Goal: Information Seeking & Learning: Check status

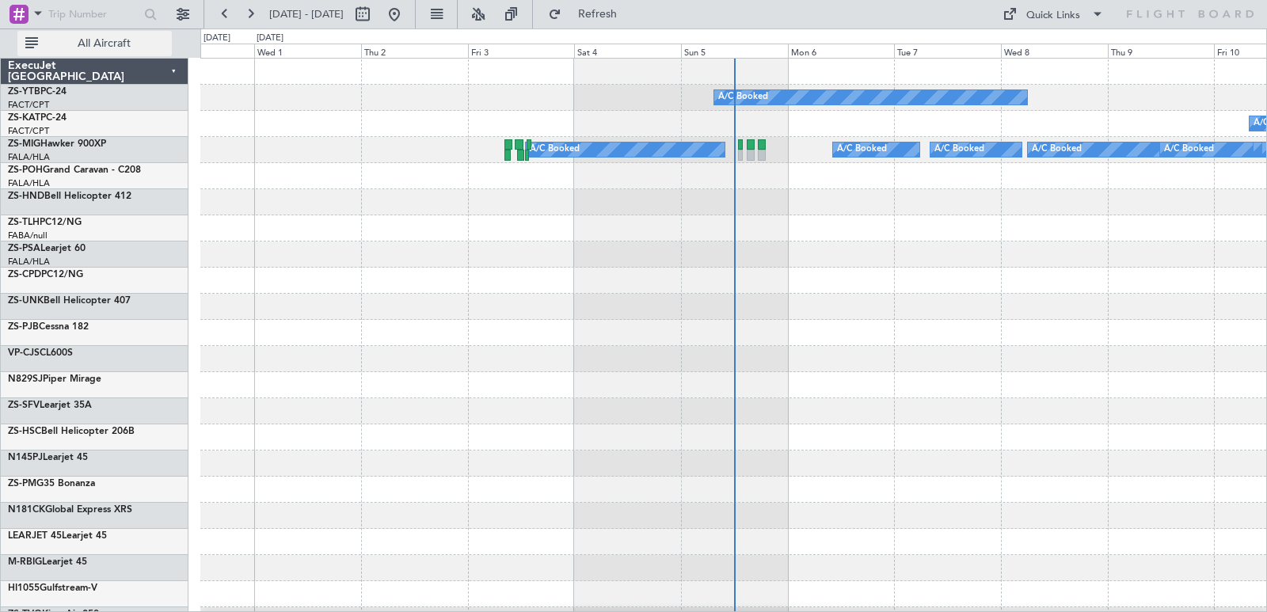
click at [124, 55] on button "All Aircraft" at bounding box center [94, 43] width 154 height 25
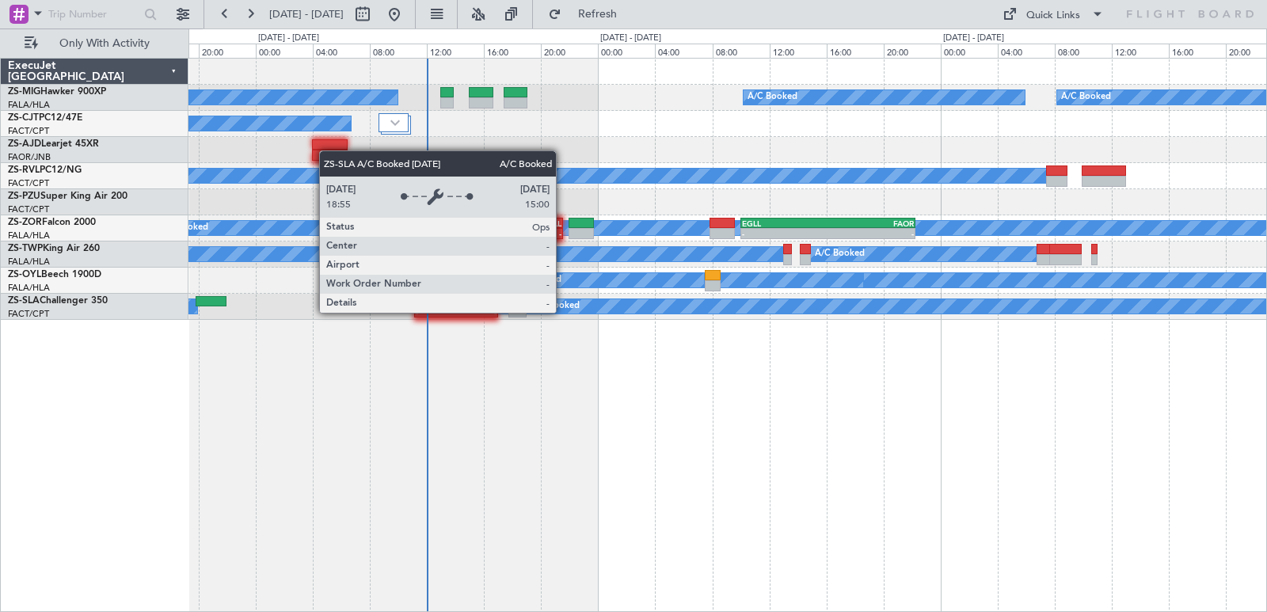
click at [563, 312] on div "A/C Booked" at bounding box center [555, 307] width 50 height 24
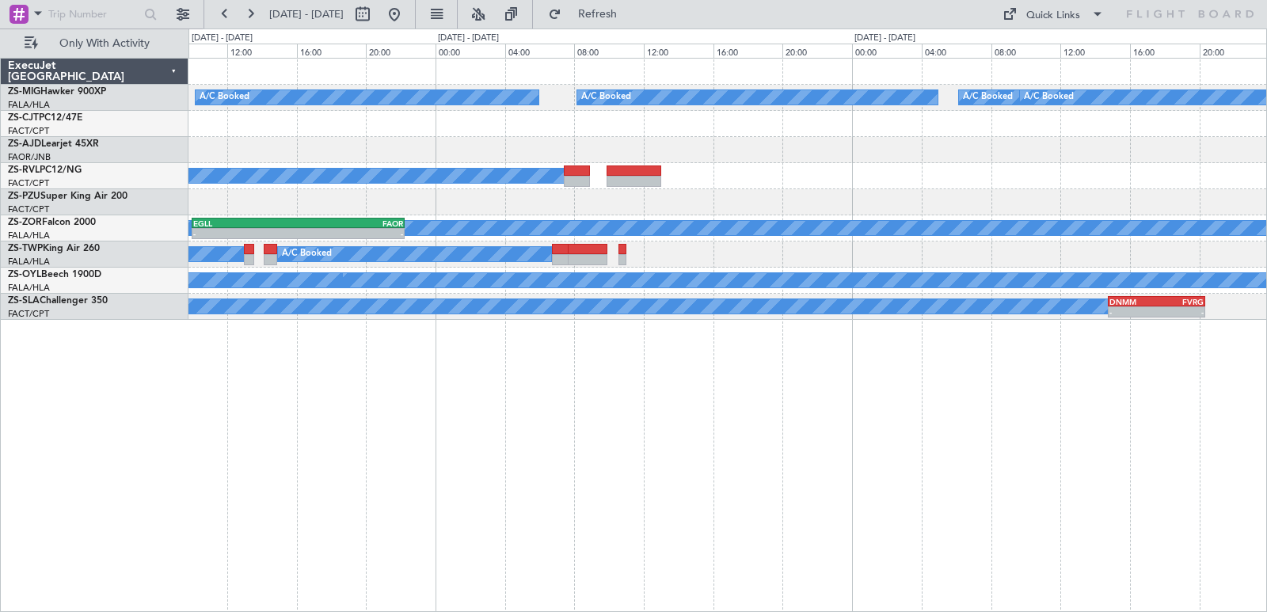
click at [287, 434] on div "A/C Booked A/C Booked A/C Booked A/C Booked A/C Booked A/C Booked A/C Booked A/…" at bounding box center [727, 335] width 1079 height 554
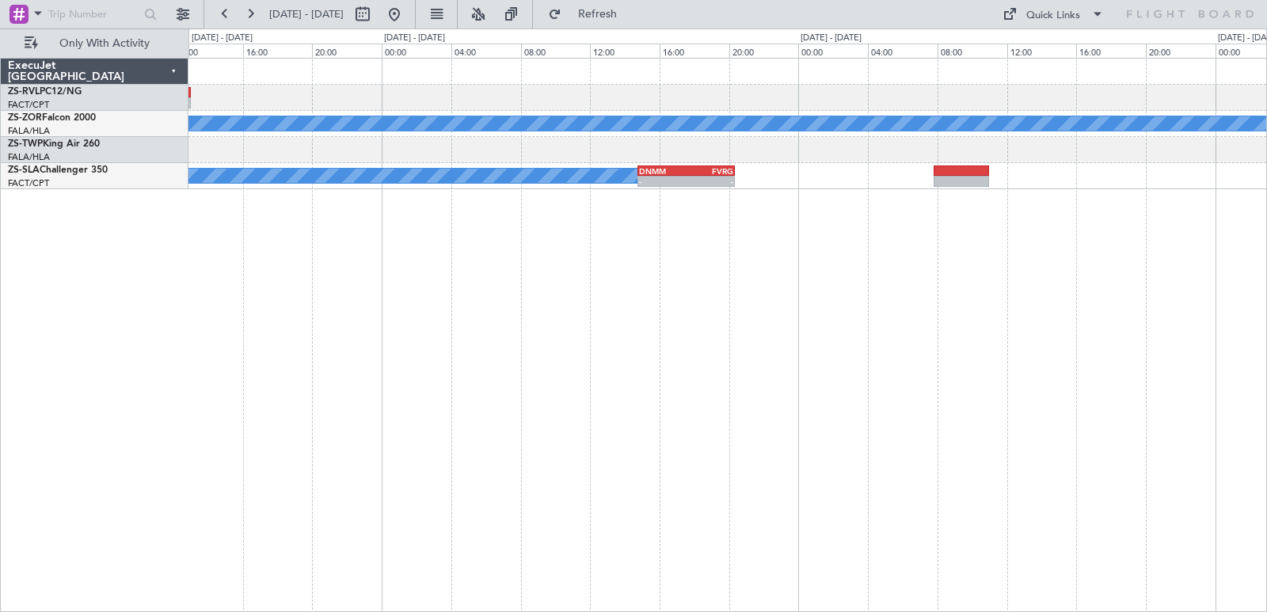
click at [494, 439] on div "A/C Unavailable A/C Booked A/C Booked A/C Booked A/C Booked A/C Booked - - EGLL…" at bounding box center [727, 335] width 1079 height 554
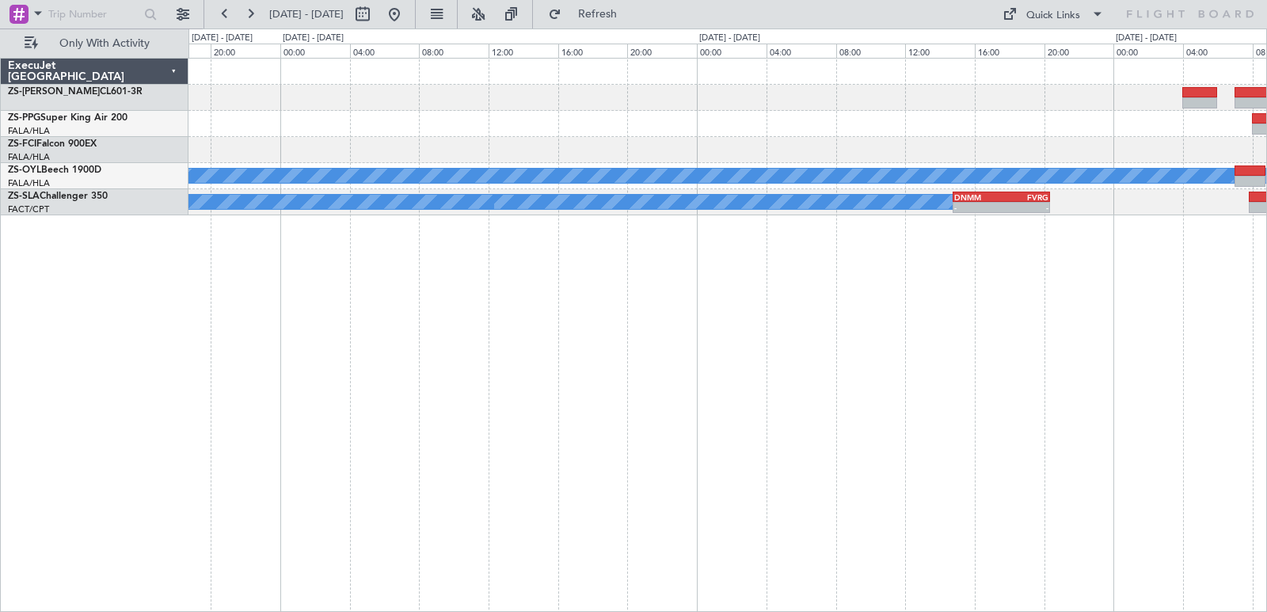
click at [960, 349] on div "A/C Booked A/C Booked A/C Booked A/C Booked A/C Booked A/C Booked A/C Booked A/…" at bounding box center [727, 335] width 1079 height 554
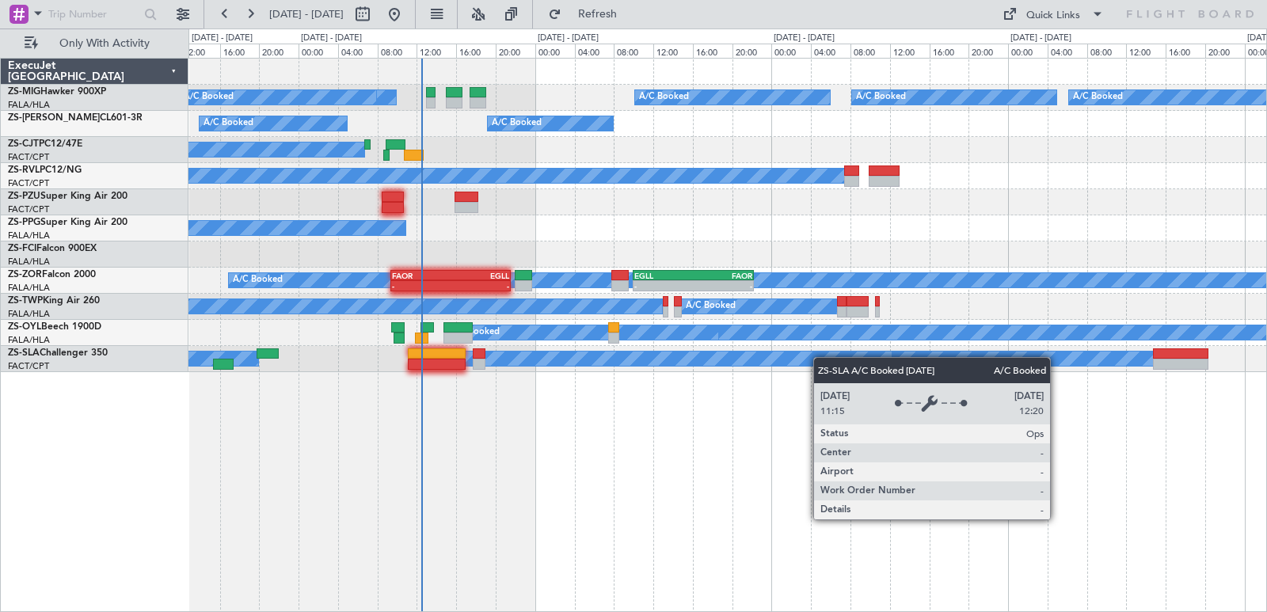
click at [860, 373] on div "A/C Booked A/C Booked A/C Booked A/C Booked A/C Booked A/C Booked A/C Booked A/…" at bounding box center [727, 335] width 1079 height 554
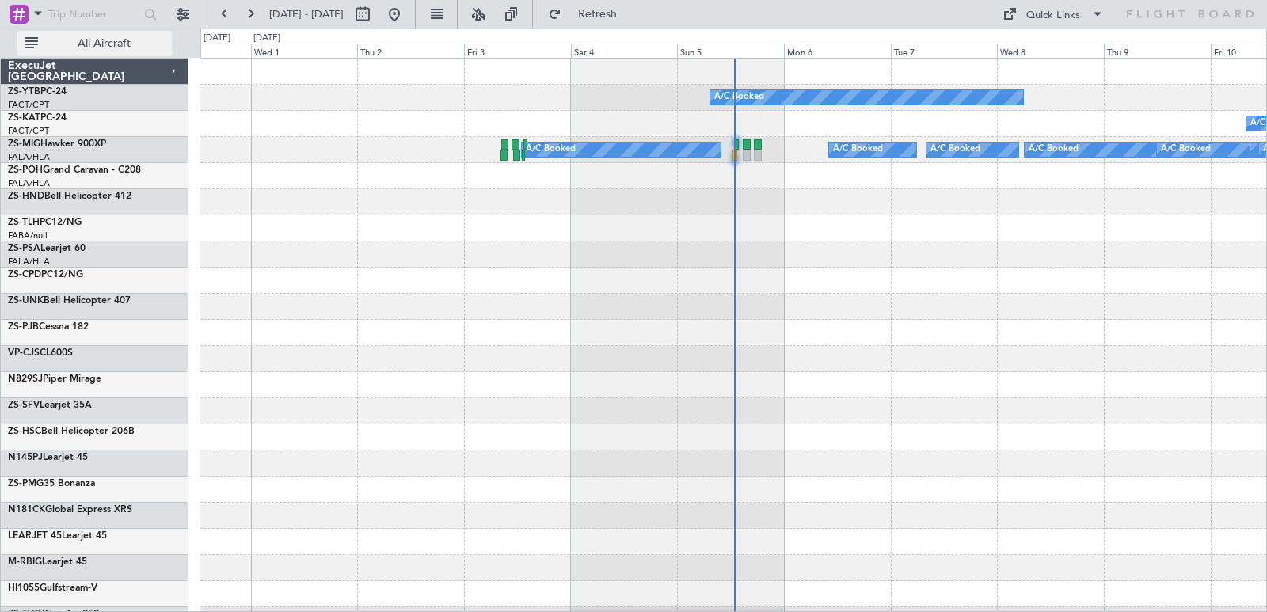
click at [116, 43] on span "All Aircraft" at bounding box center [104, 43] width 126 height 11
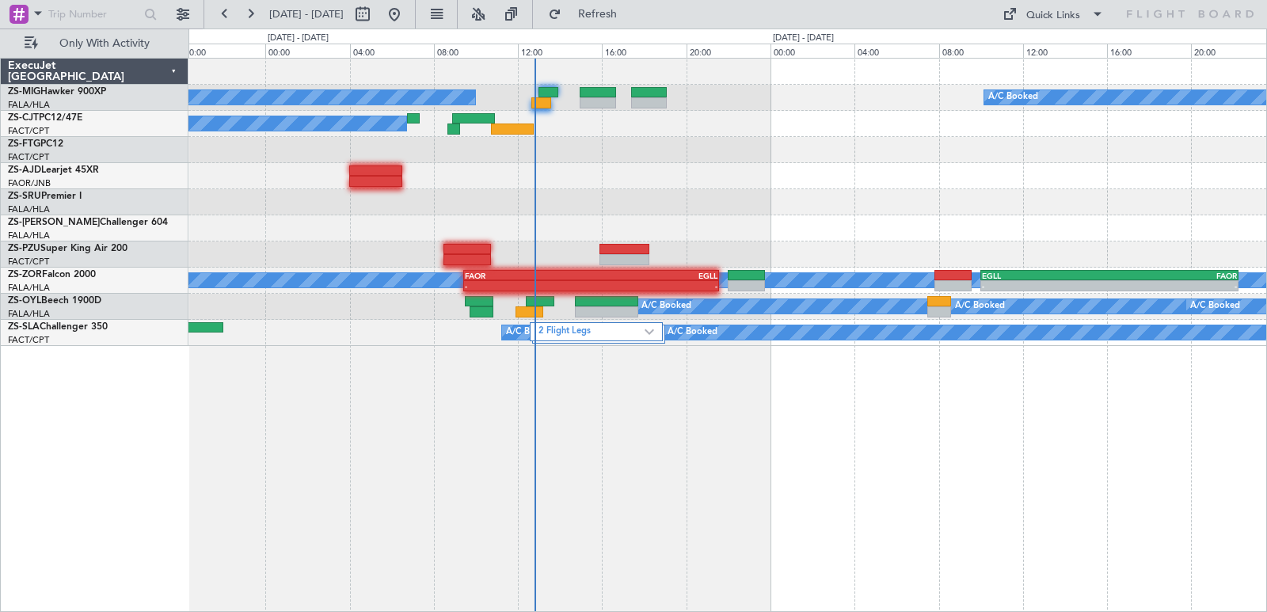
click at [584, 315] on div "A/C Booked A/C Booked A/C Booked A/C Booked A/C Booked A/C Booked A/C Booked - …" at bounding box center [727, 202] width 1078 height 287
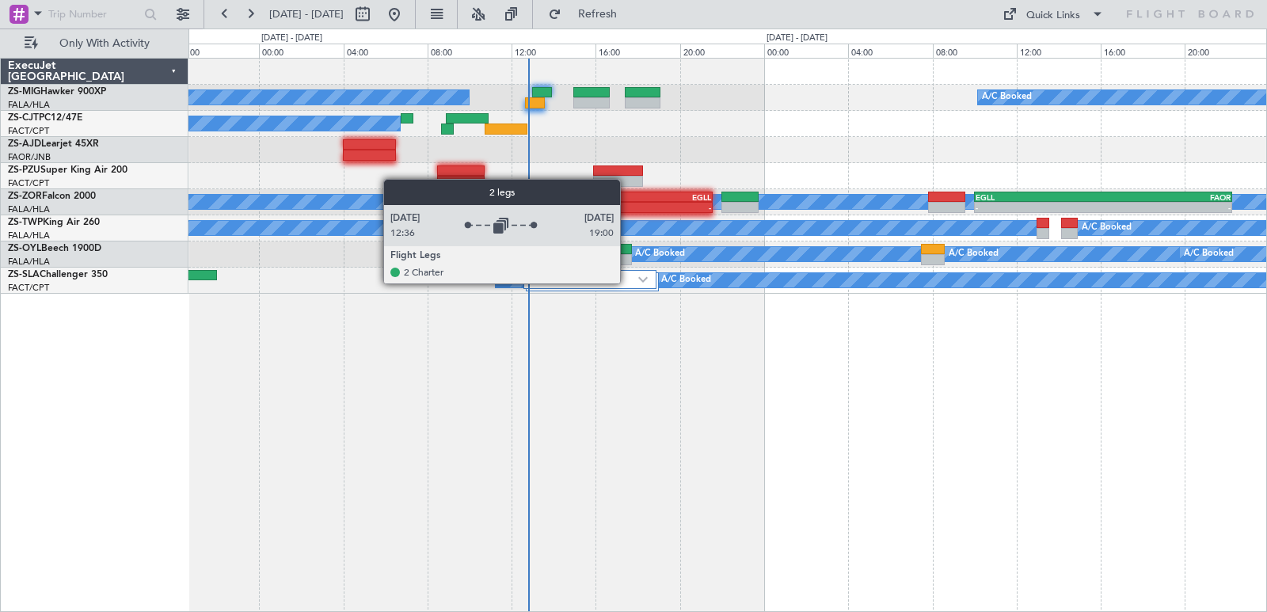
click at [627, 283] on label "2 Flight Legs" at bounding box center [585, 279] width 106 height 13
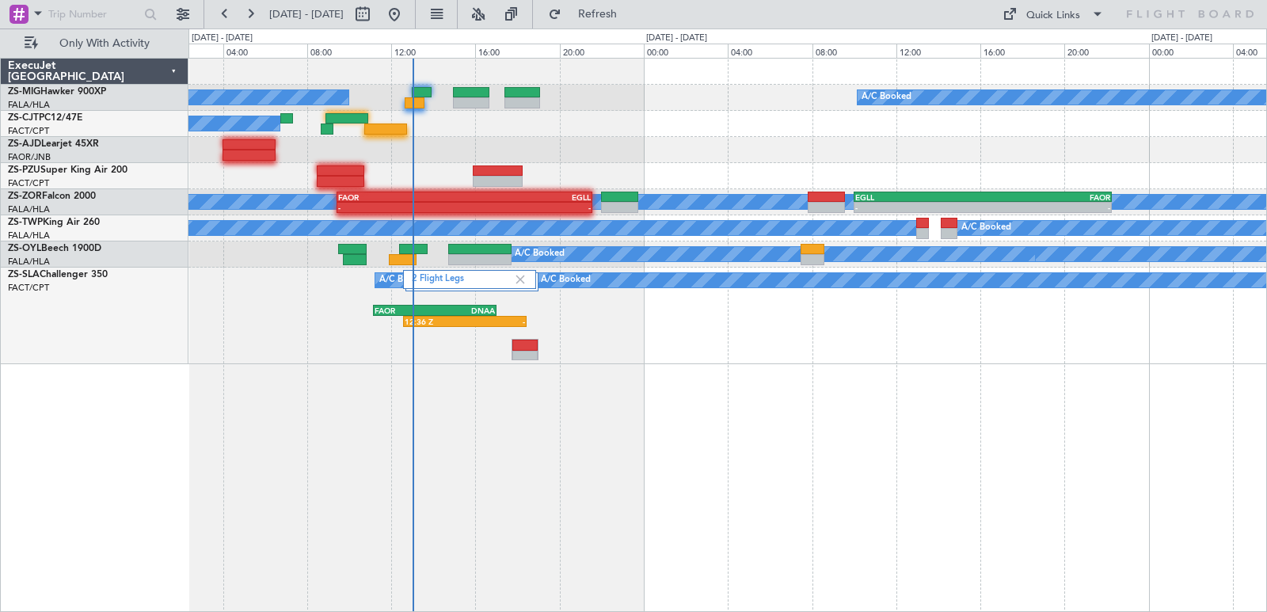
click at [725, 339] on div "2 Flight Legs A/C Booked A/C Booked 12:36 Z - FAOR 11:10 Z DNAA 17:00 Z A/C Boo…" at bounding box center [727, 316] width 1078 height 97
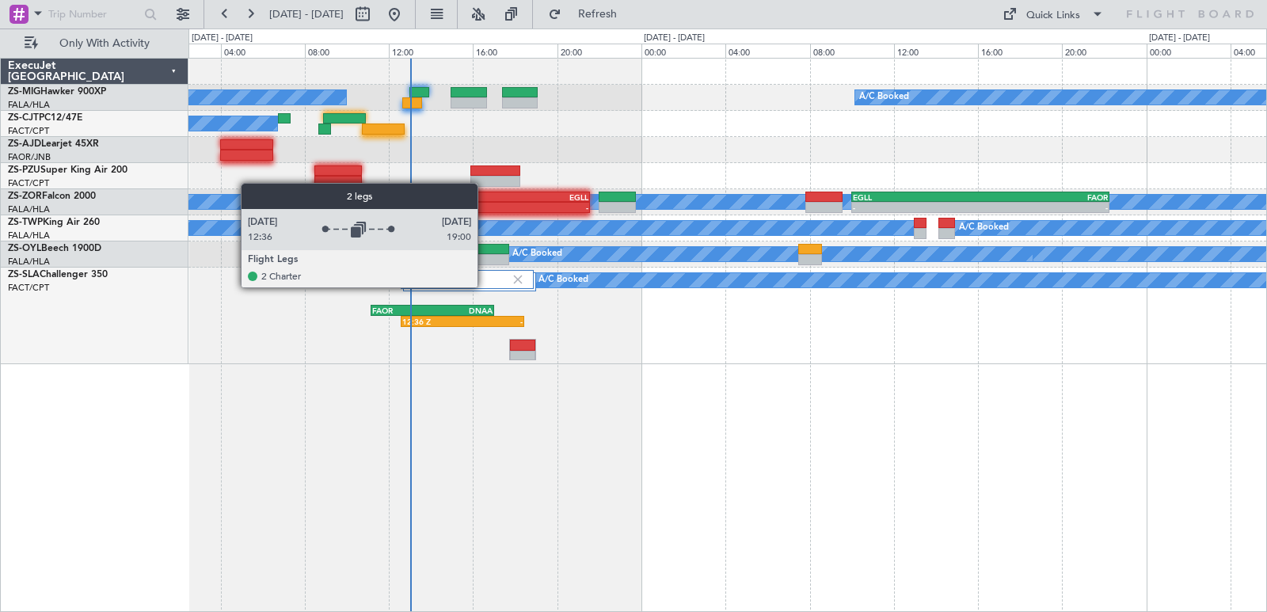
click at [485, 287] on div "2 Flight Legs" at bounding box center [467, 279] width 133 height 19
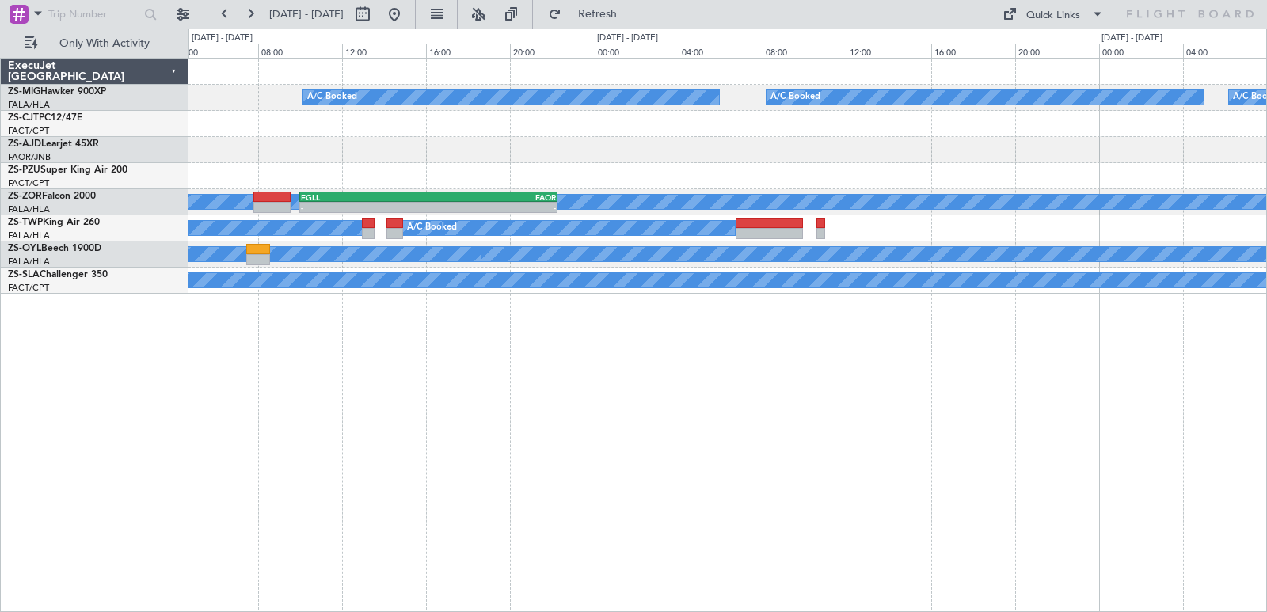
click at [481, 566] on div "A/C Booked A/C Booked A/C Booked A/C Booked A/C Booked - - EGLL 10:00 Z FAOR 22…" at bounding box center [727, 335] width 1079 height 554
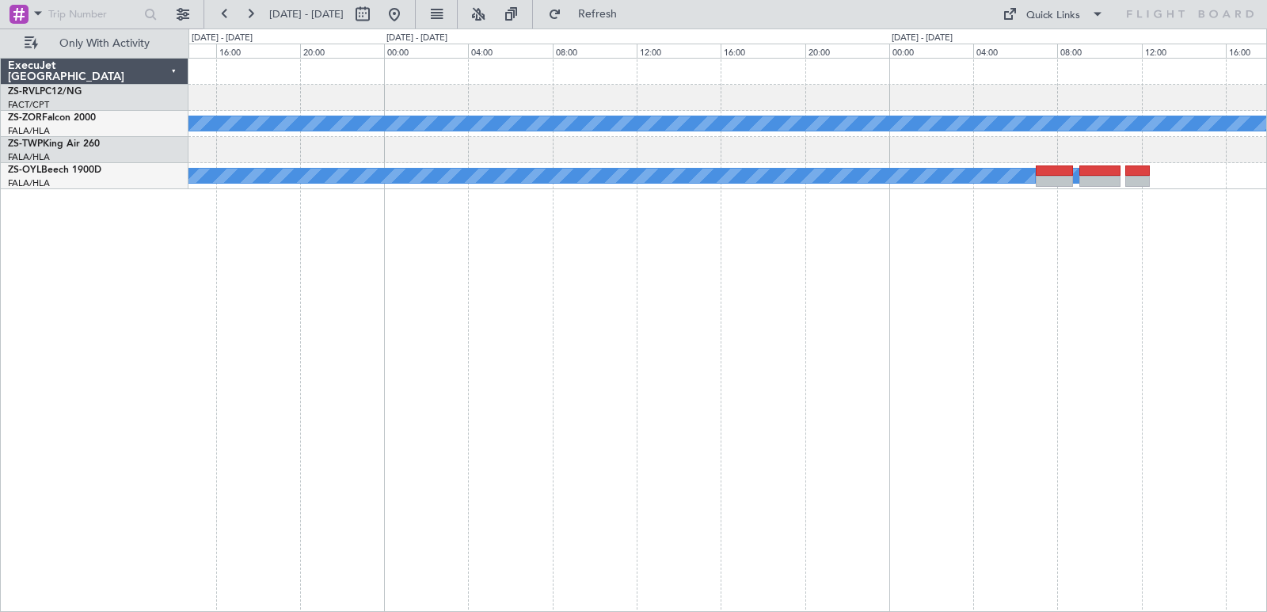
click at [0, 611] on html "06 Oct 2025 - 08 Oct 2025 Refresh Quick Links Only With Activity - - FALA 09:55…" at bounding box center [633, 306] width 1267 height 612
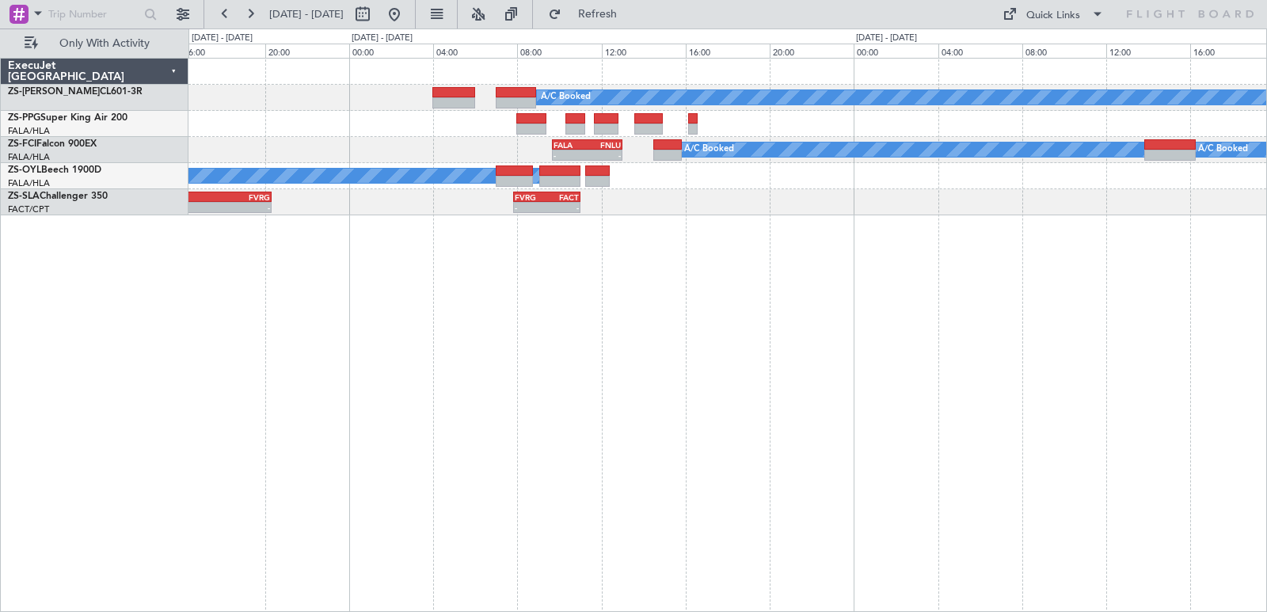
click at [697, 310] on div "A/C Booked A/C Booked A/C Booked A/C Booked - - FALA 09:40 Z FNLU 13:00 Z A/C B…" at bounding box center [727, 335] width 1079 height 554
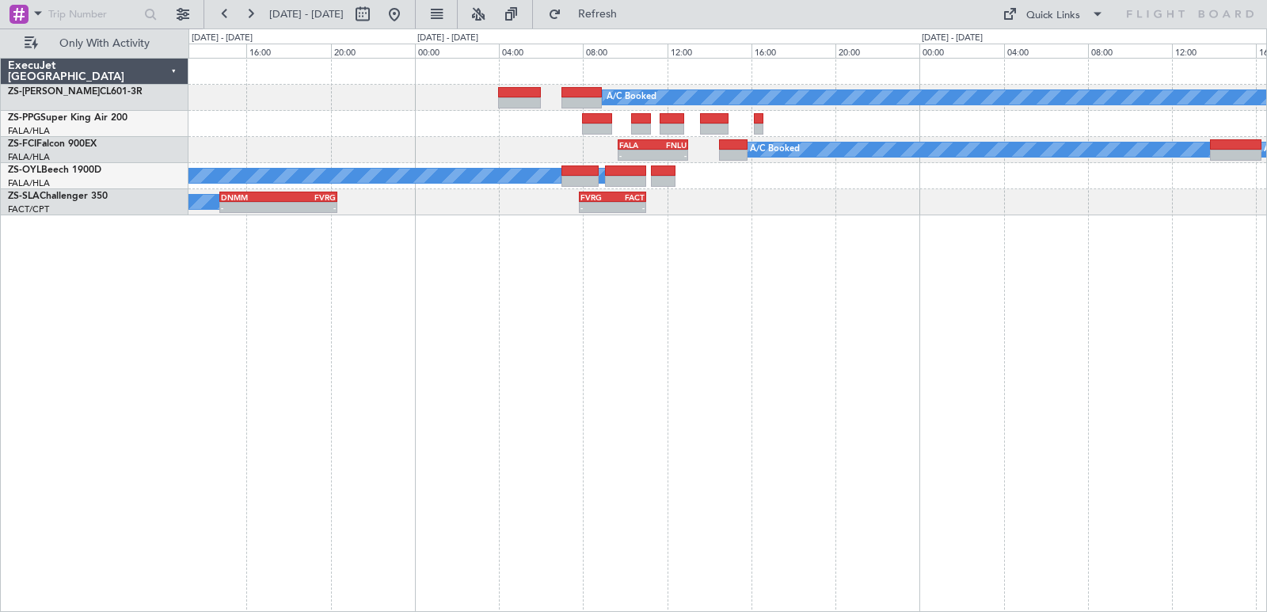
click at [768, 309] on div "A/C Booked A/C Booked A/C Booked A/C Booked - - FALA 09:40 Z FNLU 13:00 Z A/C B…" at bounding box center [727, 335] width 1079 height 554
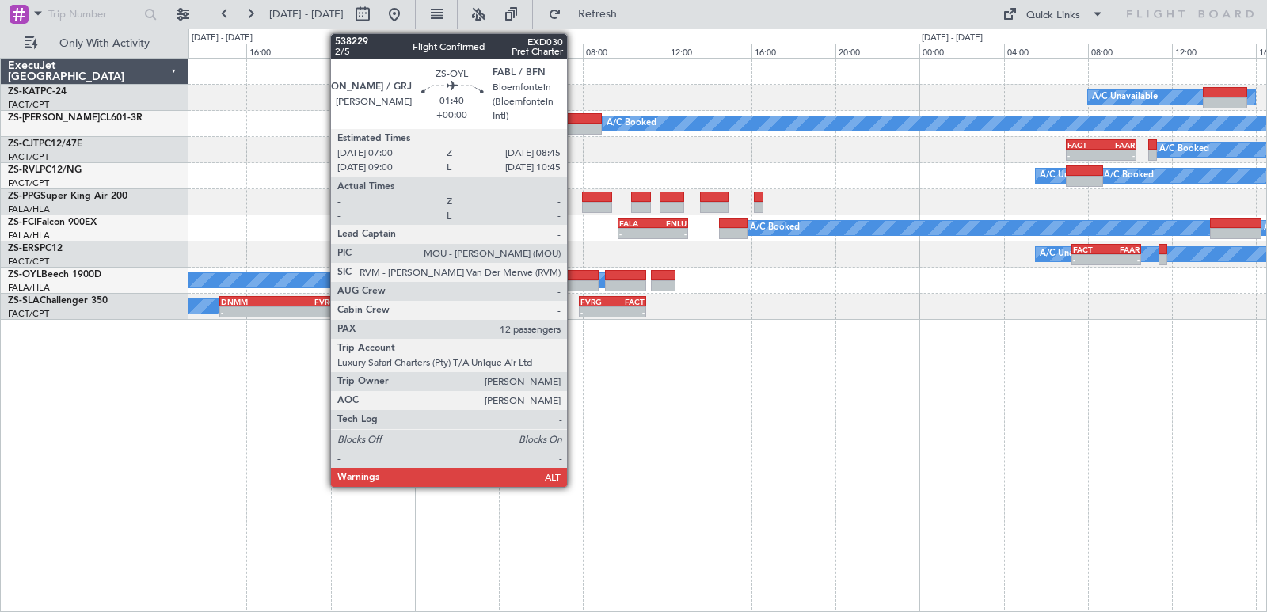
click at [574, 282] on div at bounding box center [579, 285] width 37 height 11
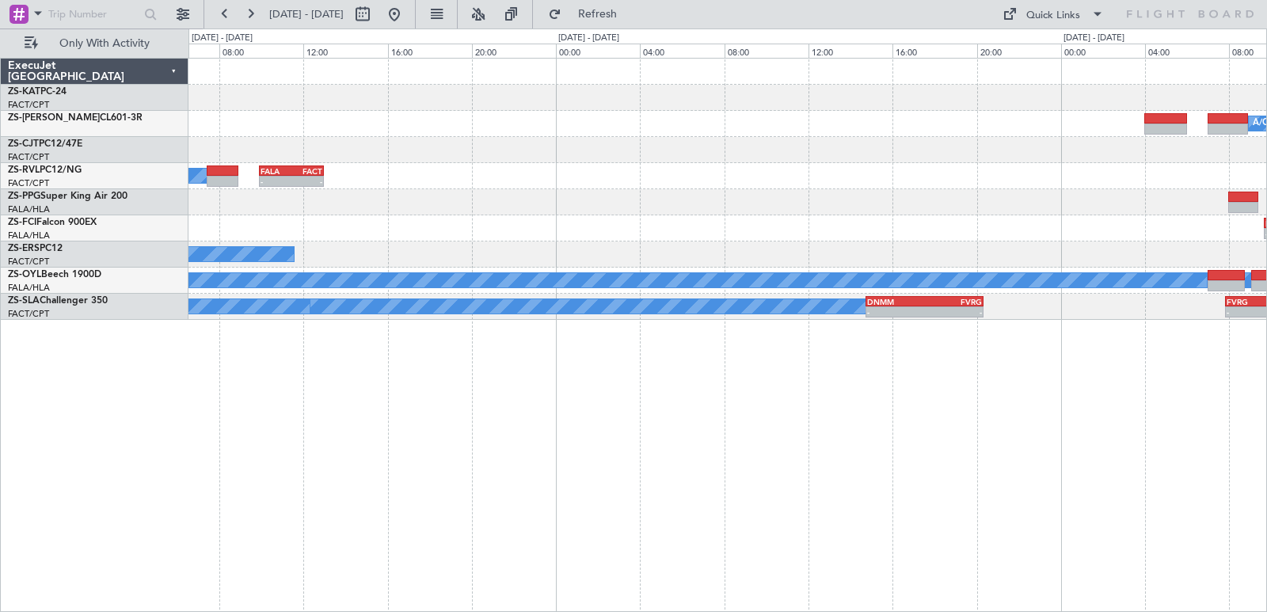
click at [1075, 422] on div "A/C Booked - - FALA 09:55 Z FACT 13:00 Z A/C Booked A/C Booked A/C Booked - - F…" at bounding box center [727, 335] width 1079 height 554
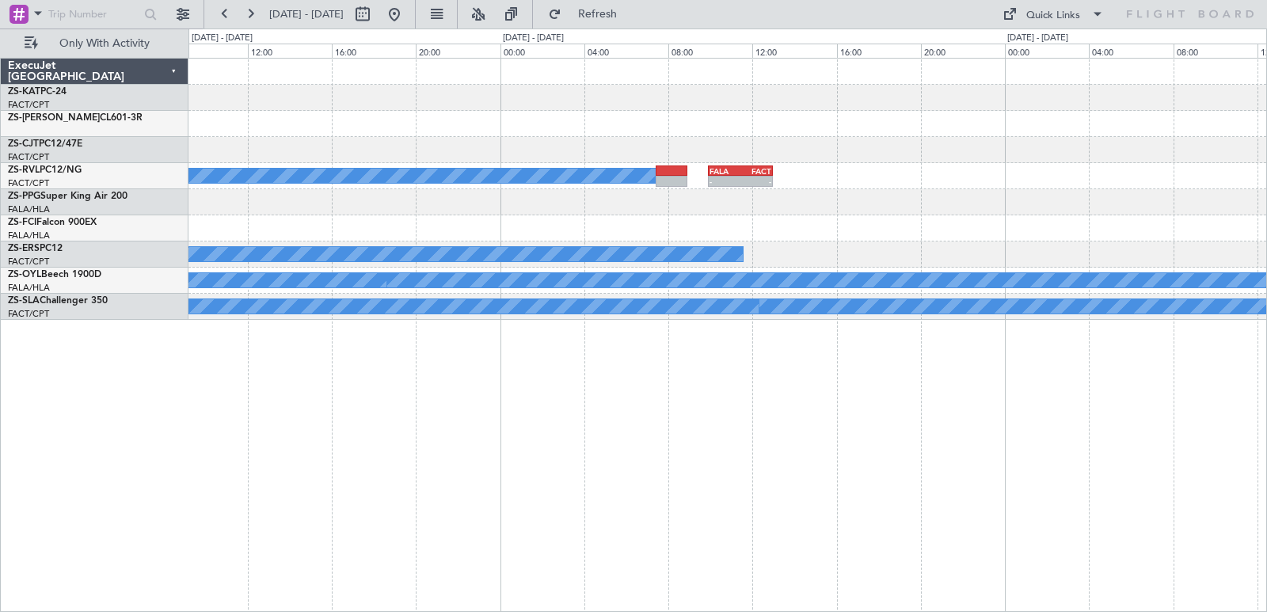
click at [1083, 333] on div "A/C Booked - - FALA 09:55 Z FACT 13:00 Z A/C Booked A/C Booked A/C Booked A/C B…" at bounding box center [727, 335] width 1079 height 554
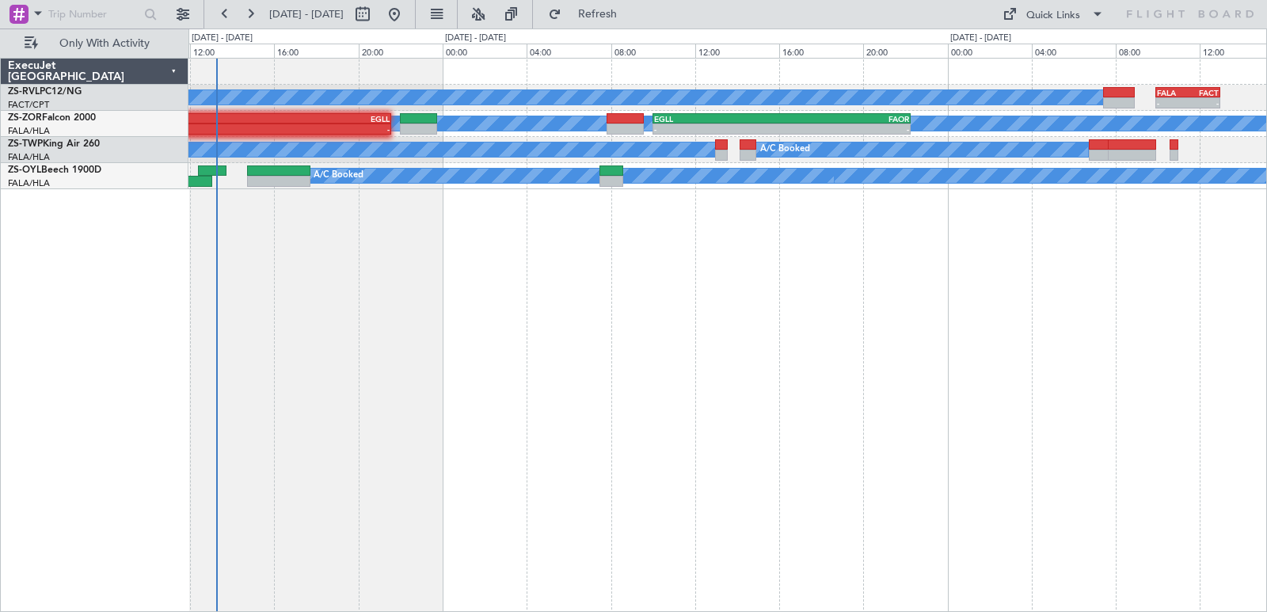
click at [792, 371] on div "- - FALA 09:55 Z FACT 13:00 Z A/C Booked A/C Booked A/C Booked A/C Booked - - E…" at bounding box center [727, 335] width 1079 height 554
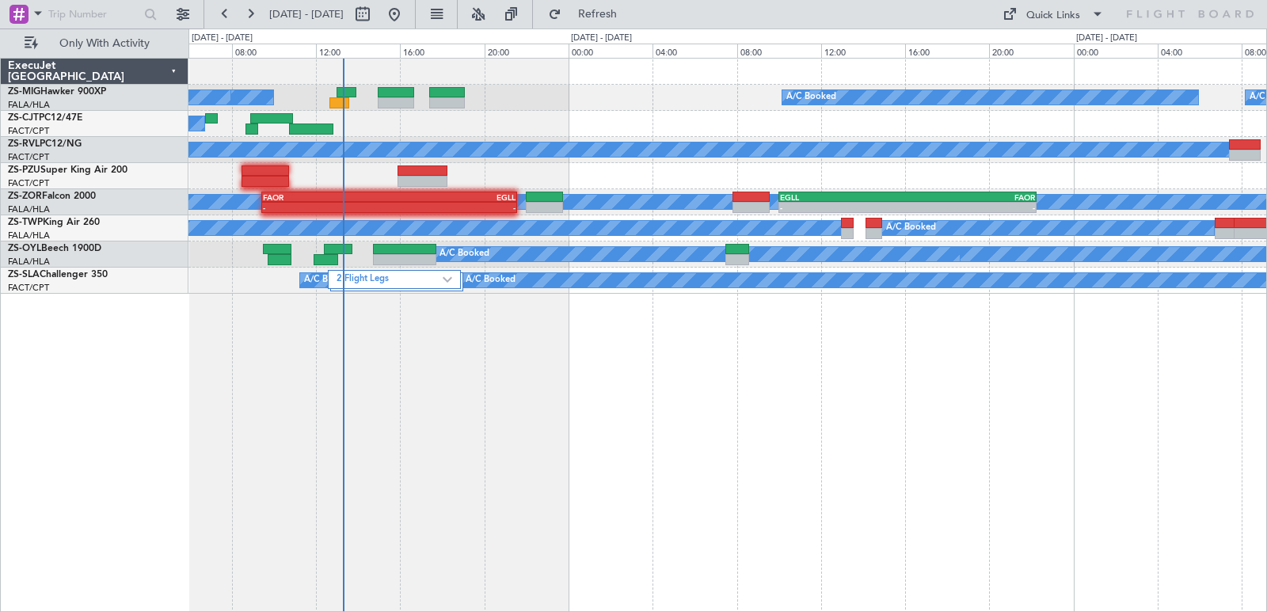
click at [694, 390] on div "A/C Booked A/C Booked A/C Booked A/C Booked A/C Booked A/C Booked A/C Booked A/…" at bounding box center [727, 335] width 1079 height 554
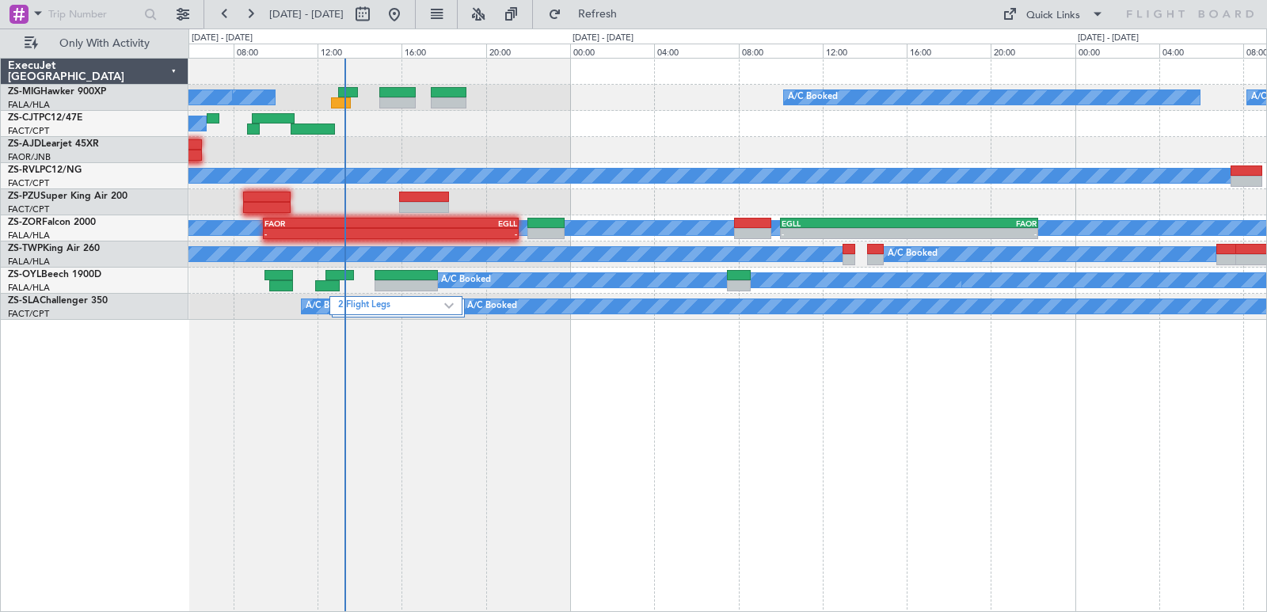
click at [439, 291] on div "A/C Booked A/C Booked A/C Booked A/C Booked A/C Booked A/C Booked A/C Booked A/…" at bounding box center [727, 281] width 1078 height 26
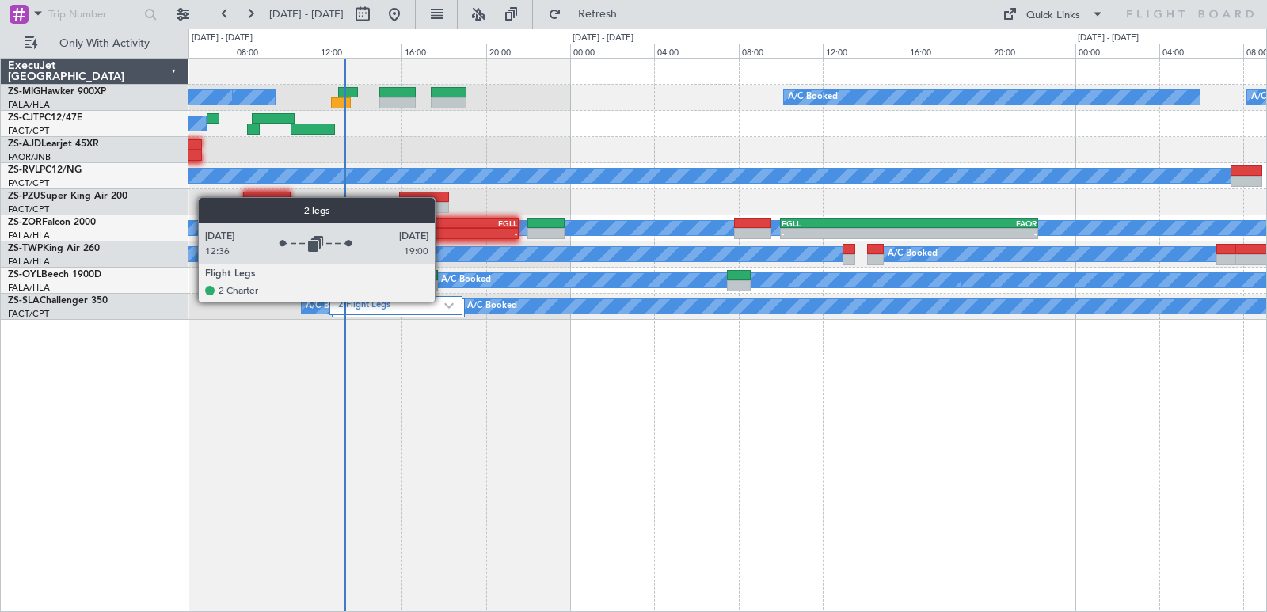
click at [442, 301] on label "2 Flight Legs" at bounding box center [391, 305] width 106 height 13
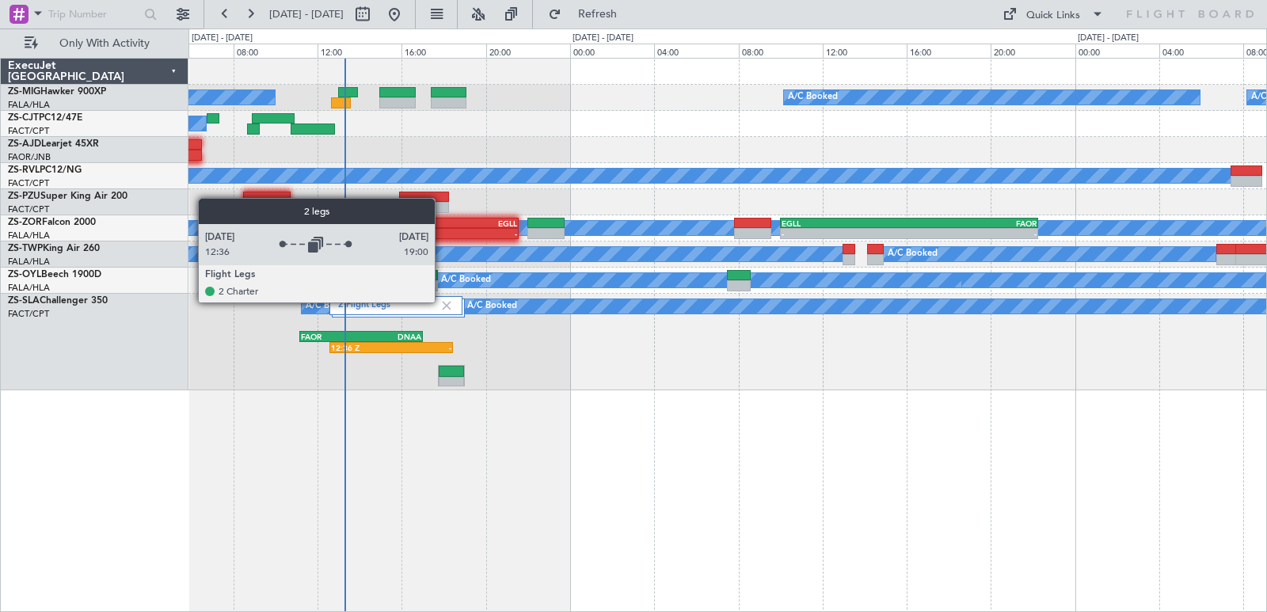
click at [442, 302] on img at bounding box center [446, 306] width 14 height 14
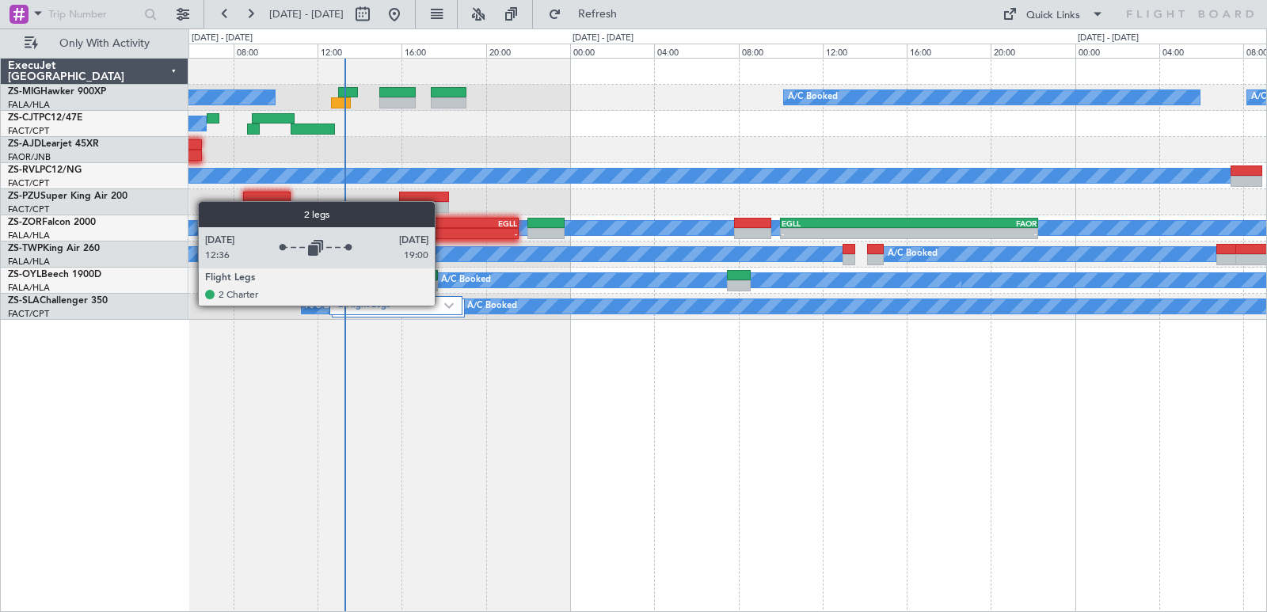
click at [442, 305] on label "2 Flight Legs" at bounding box center [391, 305] width 106 height 13
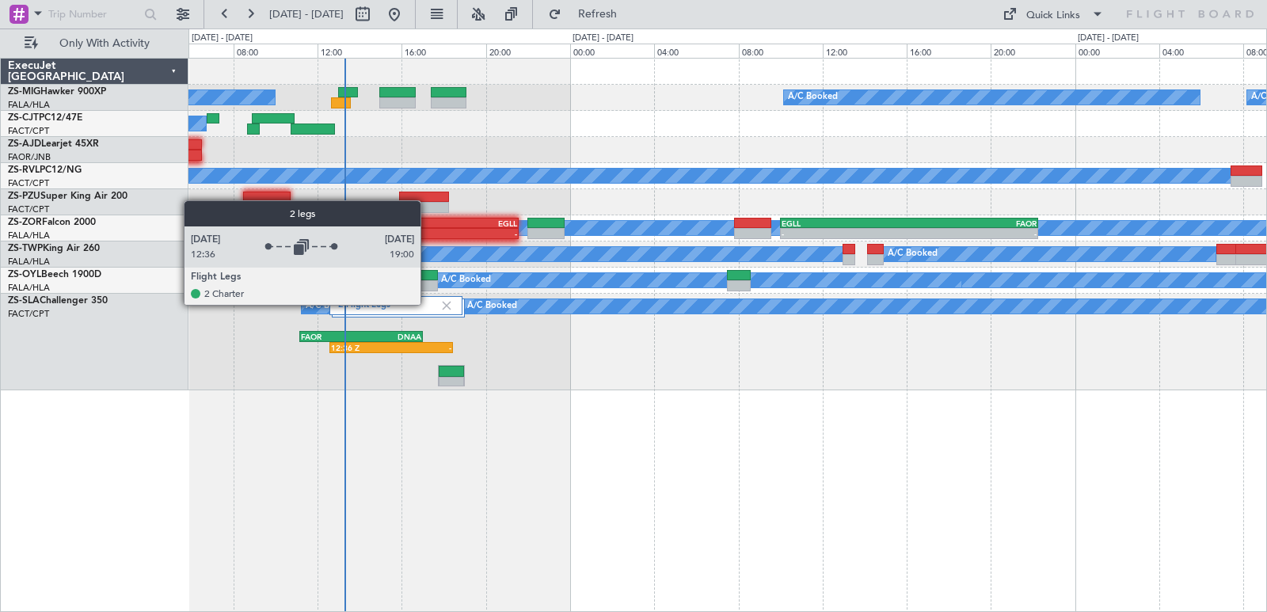
click at [428, 304] on label "2 Flight Legs" at bounding box center [388, 305] width 101 height 13
